Goal: Find specific page/section

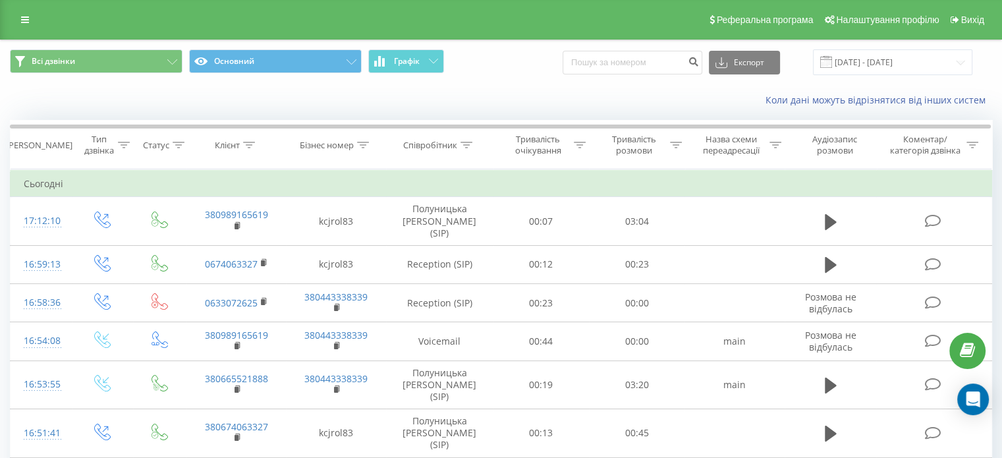
click at [25, 31] on div "Реферальна програма Налаштування профілю Вихід" at bounding box center [501, 20] width 1002 height 40
click at [32, 15] on link at bounding box center [25, 20] width 24 height 18
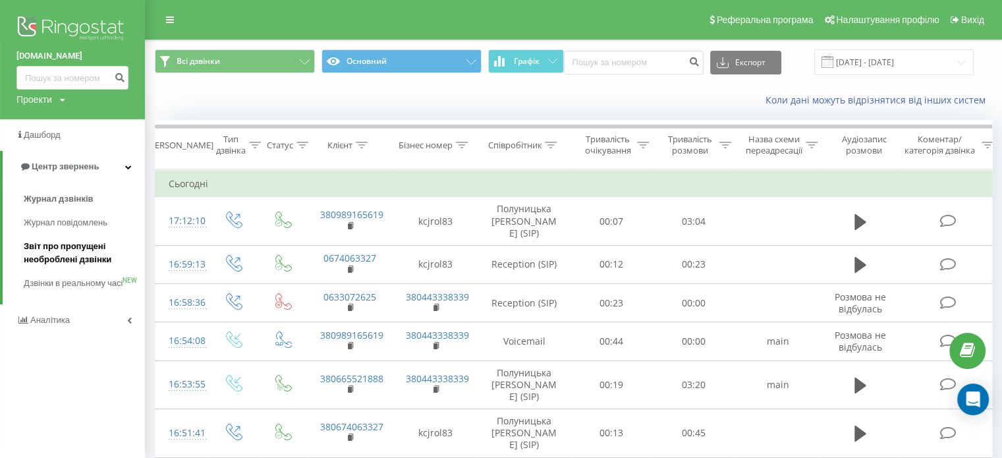
click at [67, 252] on span "Звіт про пропущені необроблені дзвінки" at bounding box center [81, 253] width 115 height 26
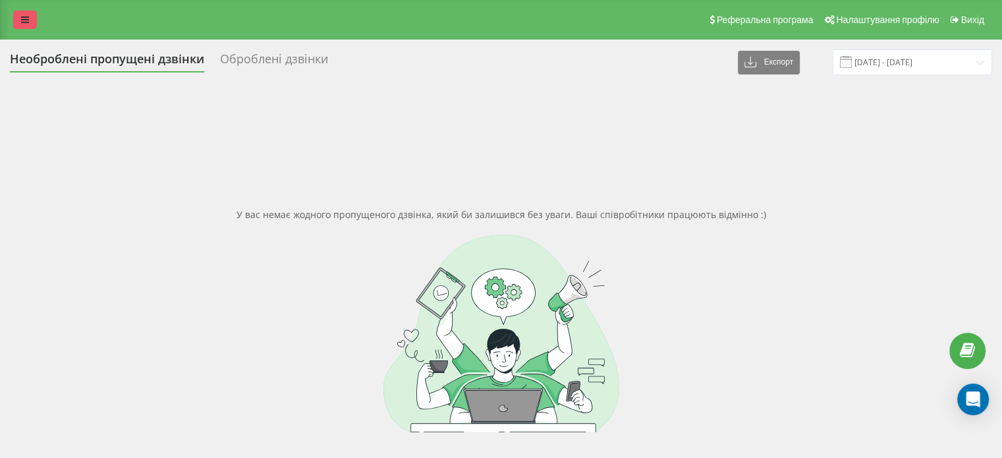
click at [29, 20] on link at bounding box center [25, 20] width 24 height 18
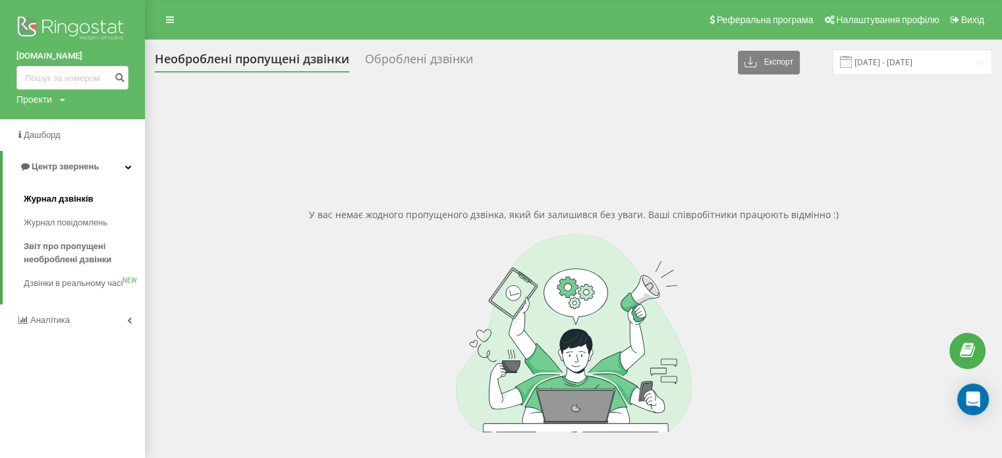
click at [52, 200] on span "Журнал дзвінків" at bounding box center [59, 198] width 70 height 13
